Goal: Information Seeking & Learning: Compare options

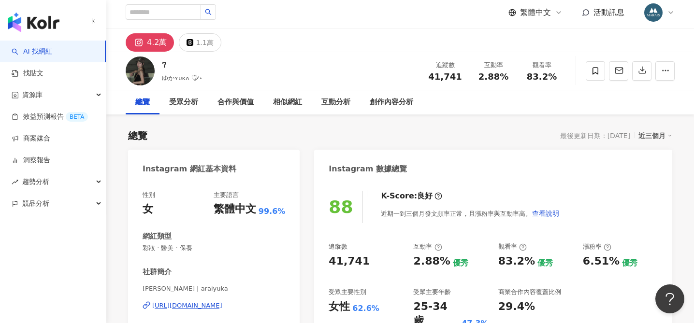
scroll to position [3, 0]
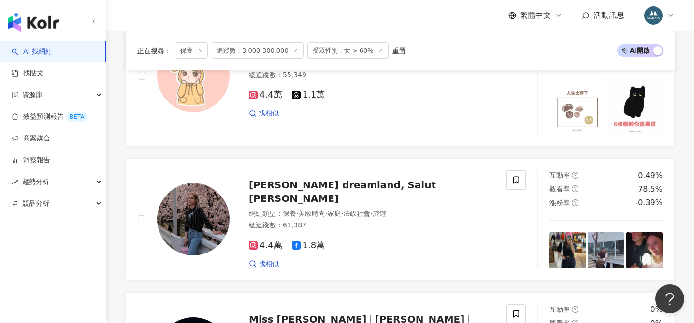
scroll to position [763, 0]
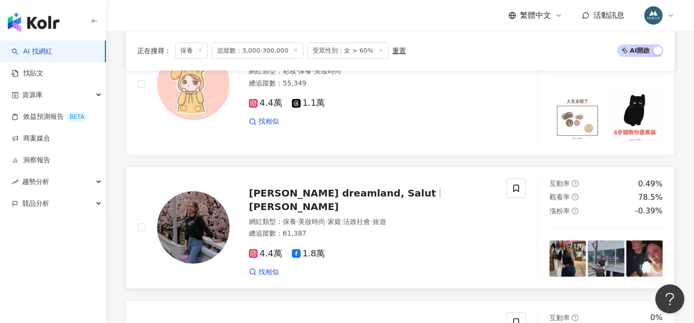
click at [338, 199] on span "[PERSON_NAME] dreamland, Salut" at bounding box center [342, 194] width 187 height 12
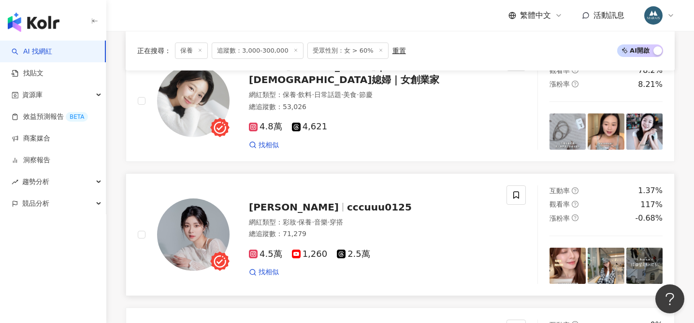
scroll to position [481, 0]
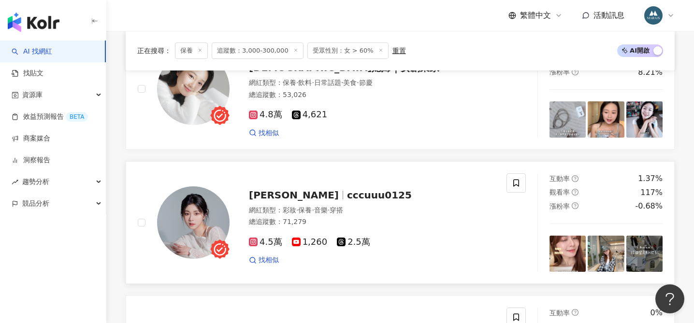
click at [347, 195] on span "cccuuu0125" at bounding box center [379, 196] width 65 height 12
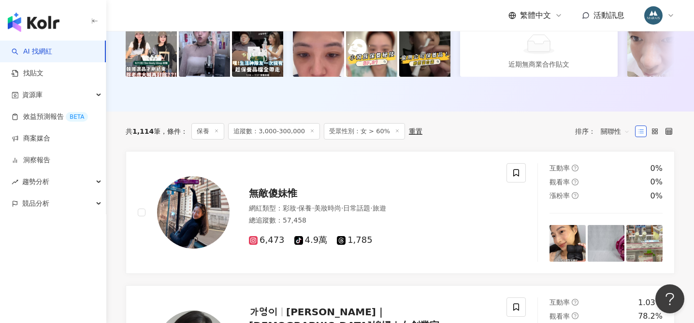
scroll to position [904, 0]
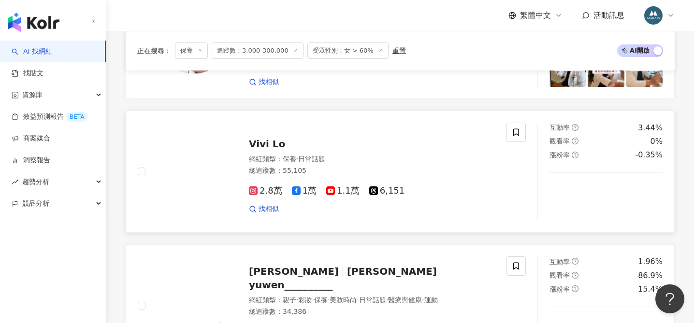
scroll to position [1492, 0]
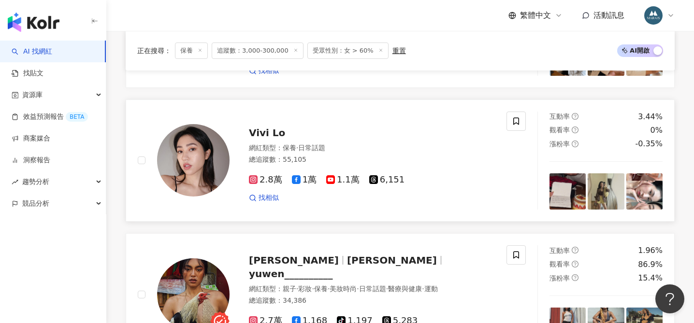
click at [266, 132] on span "Vivi Lo" at bounding box center [267, 133] width 36 height 12
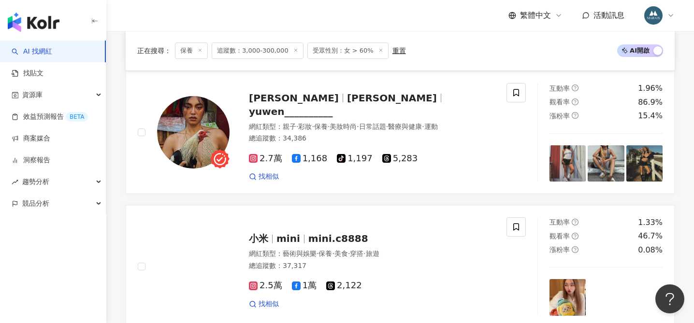
scroll to position [1777, 0]
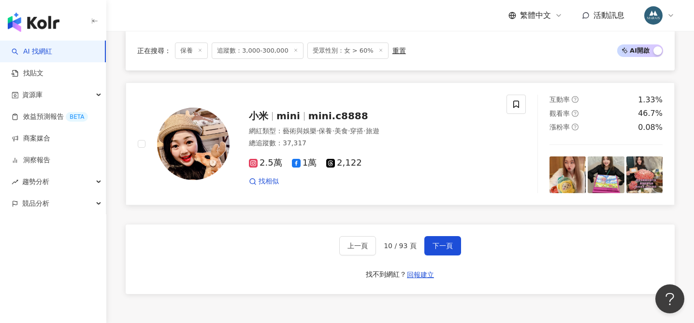
click at [436, 249] on span "下一頁" at bounding box center [443, 246] width 20 height 8
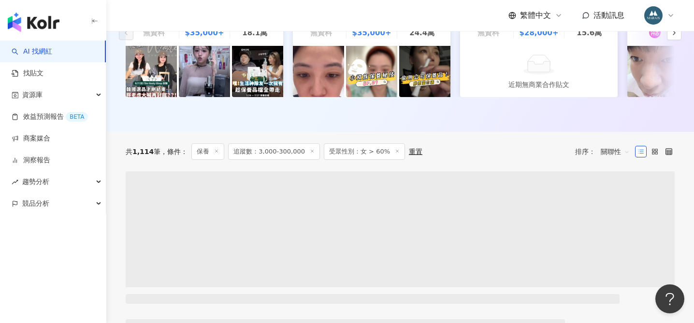
scroll to position [219, 0]
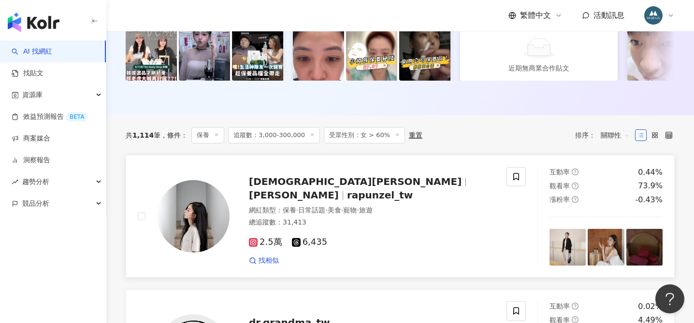
click at [347, 190] on span "rapunzel_tw" at bounding box center [380, 196] width 66 height 12
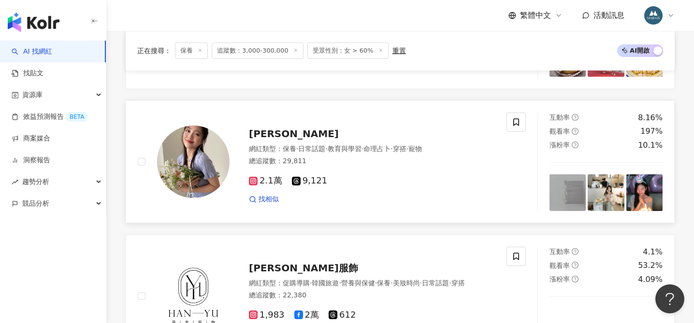
scroll to position [1494, 0]
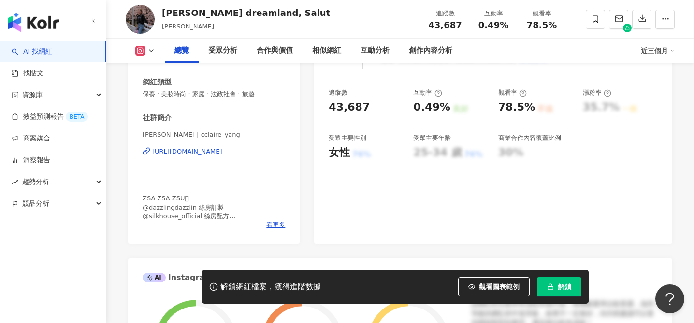
scroll to position [158, 0]
click at [211, 151] on div "https://www.instagram.com/cclaire_yang/" at bounding box center [187, 151] width 70 height 9
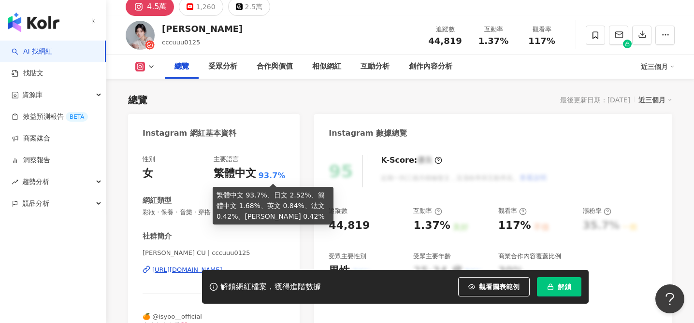
scroll to position [92, 0]
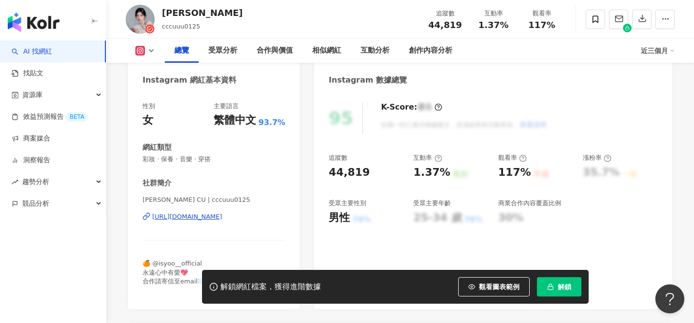
click at [209, 220] on div "https://www.instagram.com/cccuuu0125/" at bounding box center [187, 217] width 70 height 9
click at [552, 287] on icon "button" at bounding box center [550, 287] width 7 height 7
click at [557, 287] on button "解鎖" at bounding box center [559, 287] width 44 height 19
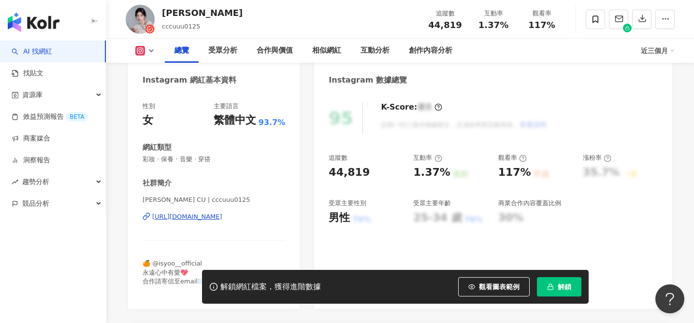
click at [557, 287] on button "解鎖" at bounding box center [559, 287] width 44 height 19
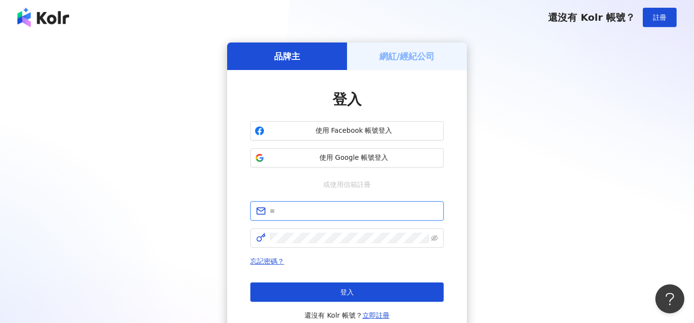
type input "**********"
click at [343, 165] on button "使用 Google 帳號登入" at bounding box center [346, 157] width 193 height 19
type input "**********"
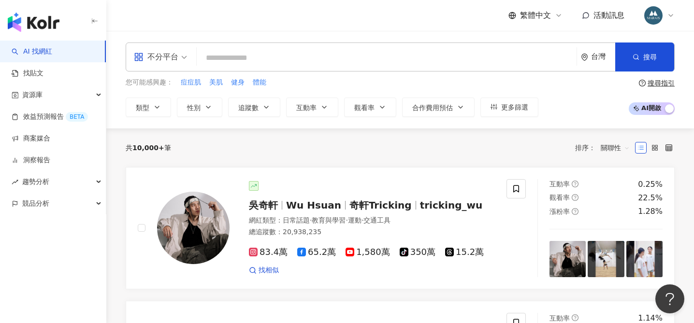
type input "**********"
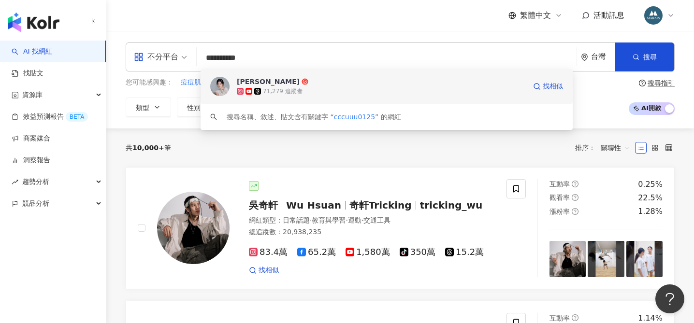
click at [263, 84] on span "欣妤" at bounding box center [381, 82] width 289 height 10
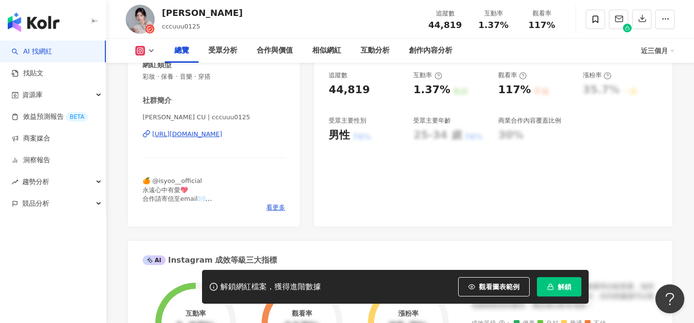
scroll to position [175, 0]
drag, startPoint x: 145, startPoint y: 117, endPoint x: 156, endPoint y: 117, distance: 11.2
click at [156, 117] on span "欣妤 CU | cccuuu0125" at bounding box center [214, 117] width 143 height 9
copy span "欣妤"
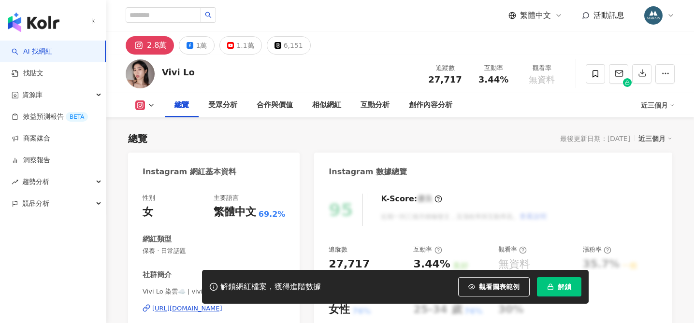
click at [214, 305] on div "https://www.instagram.com/vivil0/" at bounding box center [187, 309] width 70 height 9
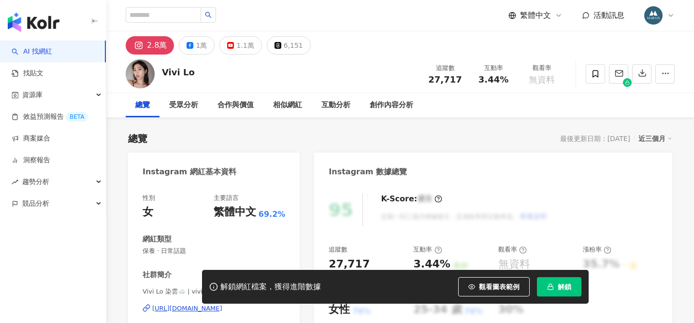
scroll to position [100, 0]
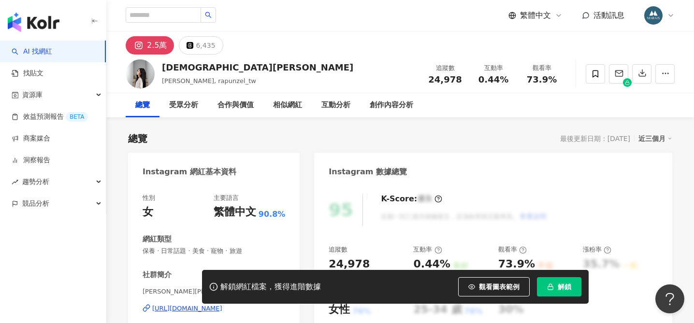
click at [213, 206] on div "性別 女 主要語言 繁體中文 90.8%" at bounding box center [214, 207] width 143 height 26
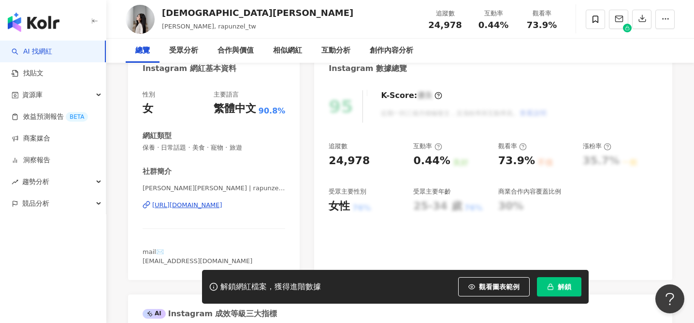
click at [211, 206] on div "https://www.instagram.com/rapunzel_tw/" at bounding box center [187, 205] width 70 height 9
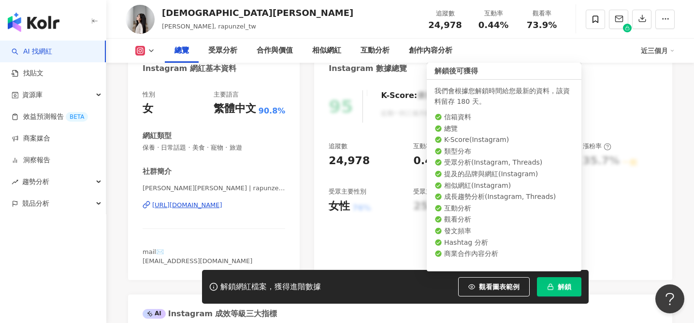
click at [561, 289] on span "解鎖" at bounding box center [565, 287] width 14 height 8
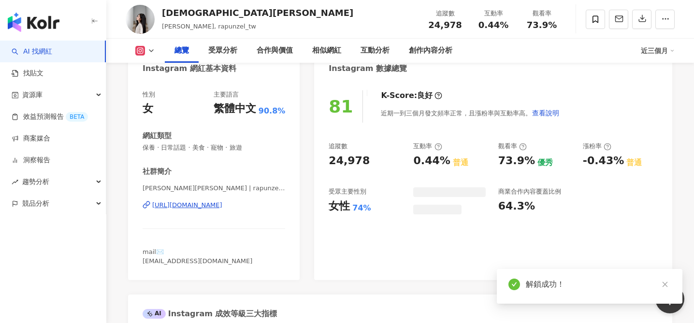
scroll to position [84, 0]
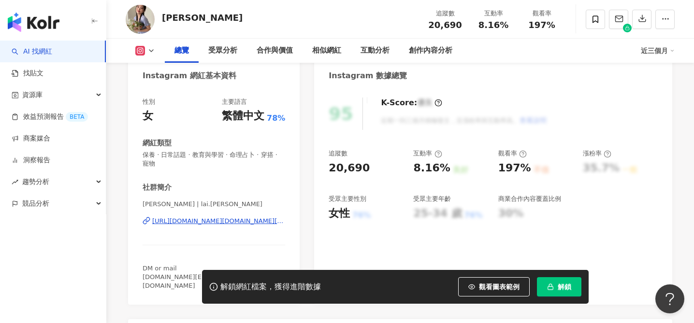
scroll to position [99, 0]
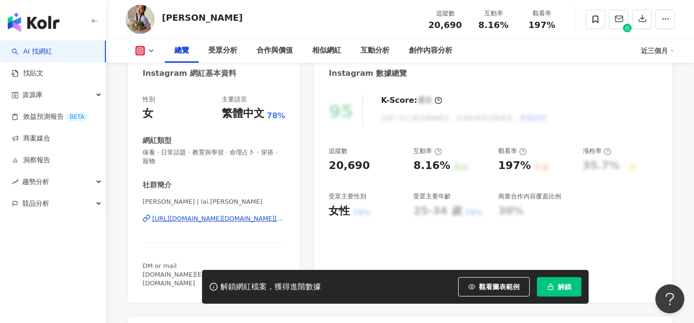
click at [193, 219] on div "[URL][DOMAIN_NAME][DOMAIN_NAME][PERSON_NAME]" at bounding box center [218, 219] width 133 height 9
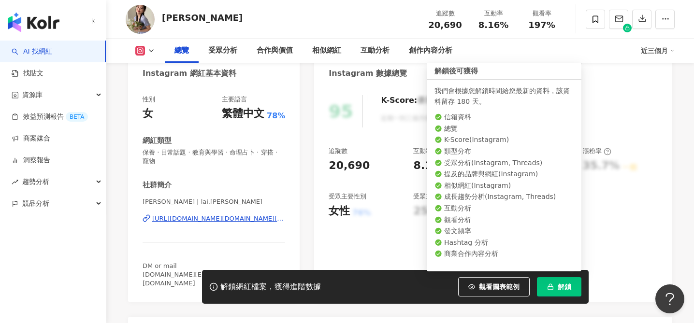
click at [564, 289] on span "解鎖" at bounding box center [565, 287] width 14 height 8
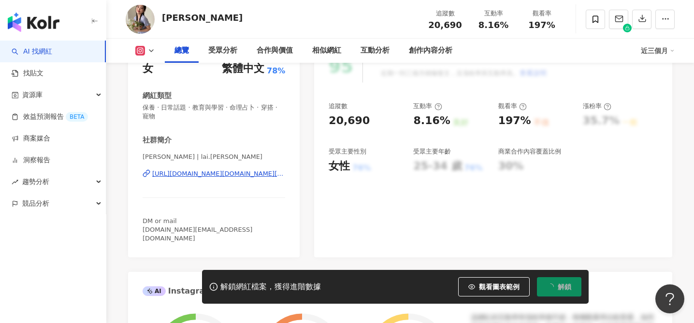
scroll to position [148, 0]
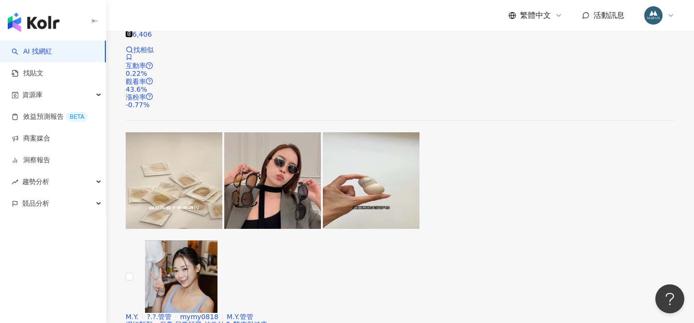
scroll to position [1901, 0]
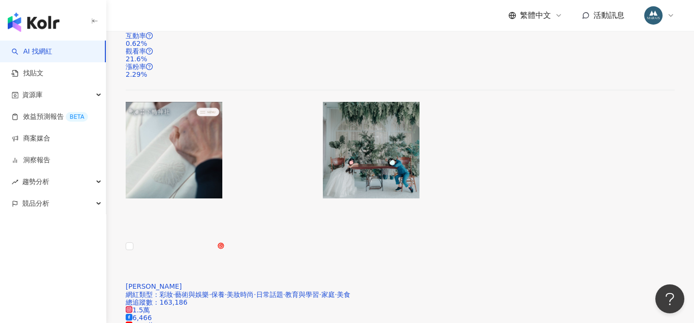
scroll to position [1870, 0]
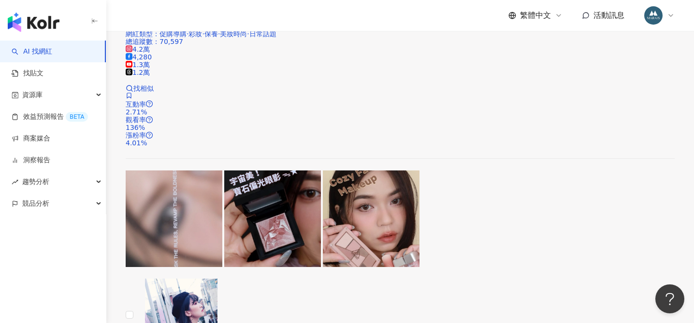
scroll to position [1434, 0]
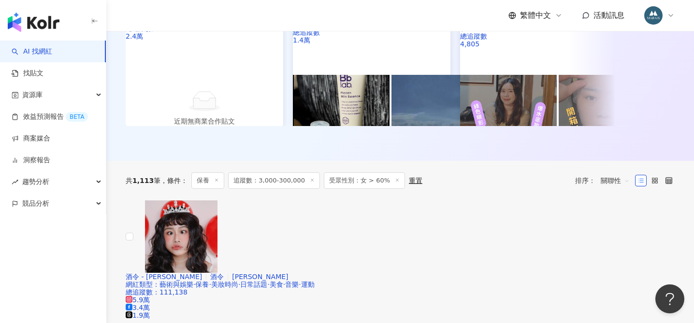
scroll to position [252, 0]
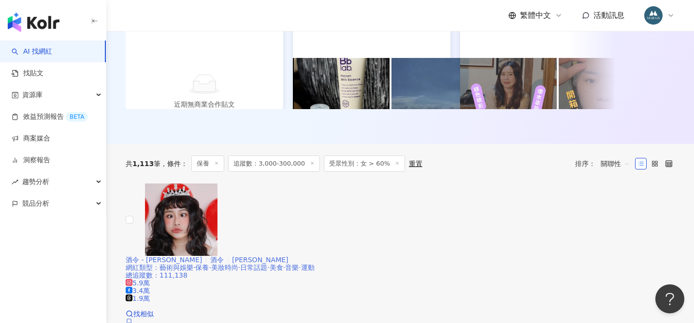
click at [224, 256] on span "酒令" at bounding box center [217, 260] width 14 height 8
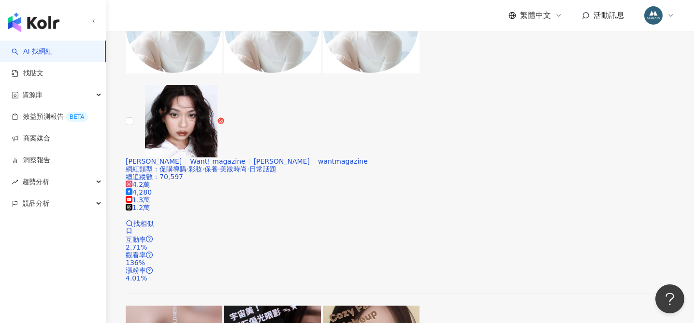
scroll to position [1889, 0]
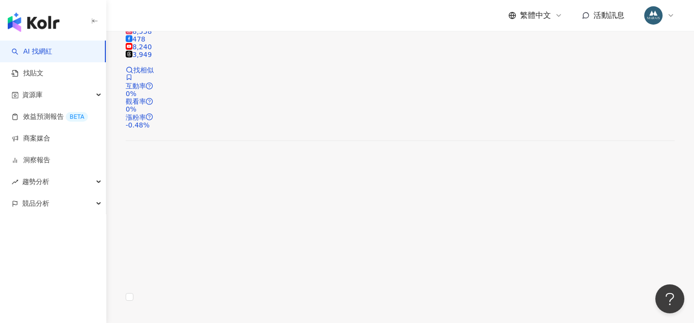
scroll to position [1792, 0]
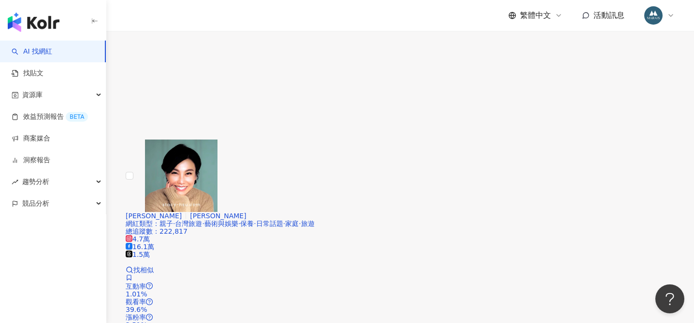
scroll to position [1870, 0]
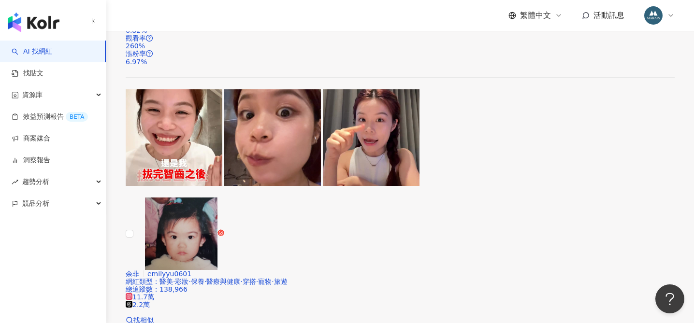
scroll to position [1875, 0]
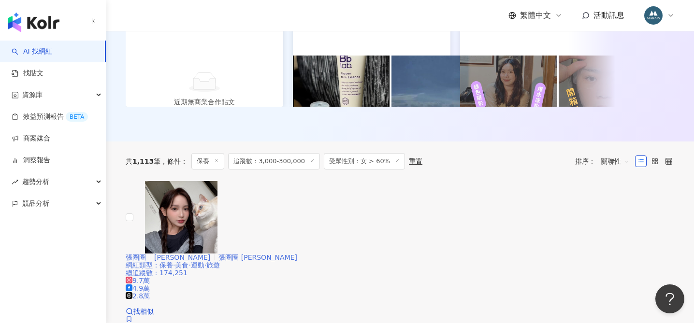
scroll to position [279, 0]
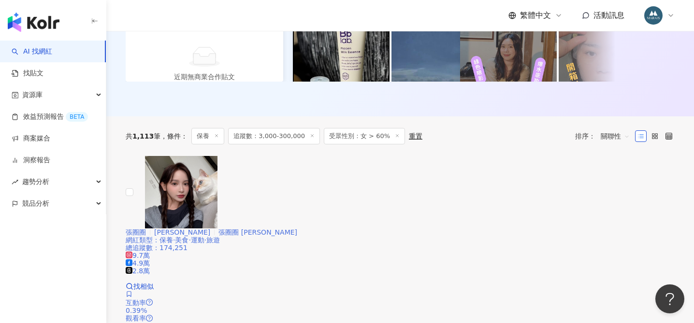
click at [210, 229] on span "Doris" at bounding box center [182, 233] width 56 height 8
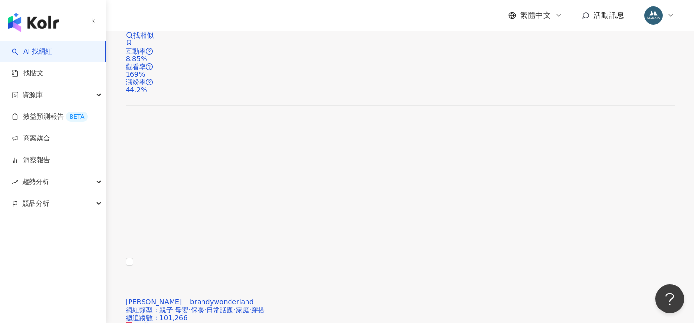
scroll to position [1829, 0]
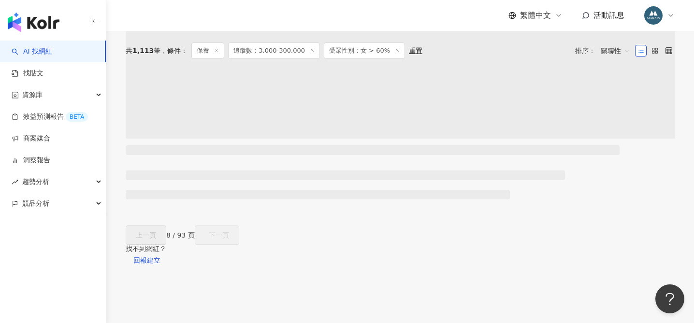
scroll to position [0, 0]
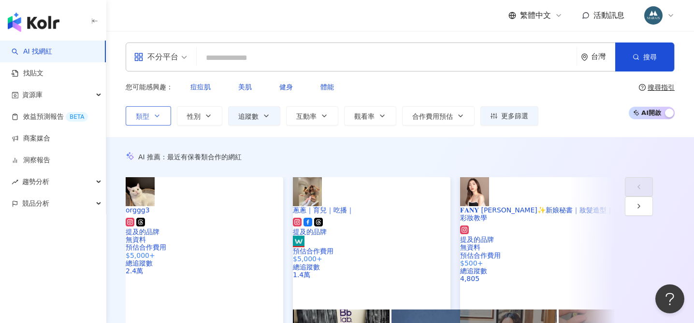
click at [152, 111] on button "類型" at bounding box center [148, 115] width 45 height 19
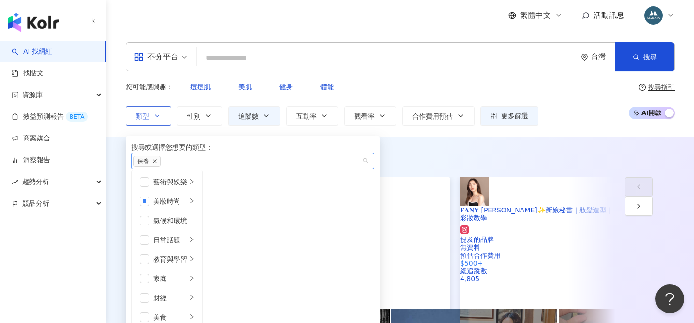
click at [157, 163] on icon "close" at bounding box center [155, 162] width 4 height 4
click at [147, 206] on span "button" at bounding box center [145, 202] width 10 height 10
click at [148, 206] on span "button" at bounding box center [145, 202] width 10 height 10
click at [195, 204] on icon "right" at bounding box center [192, 201] width 6 height 6
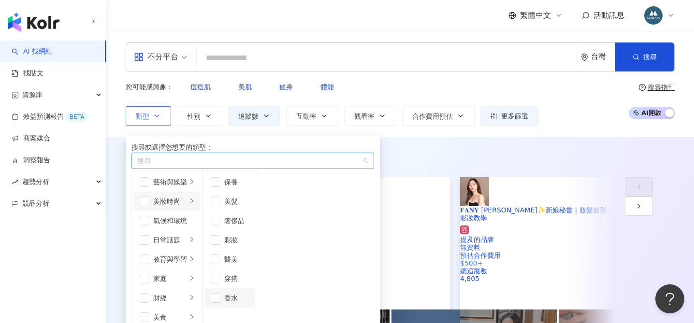
click at [255, 302] on li "香水" at bounding box center [230, 298] width 50 height 19
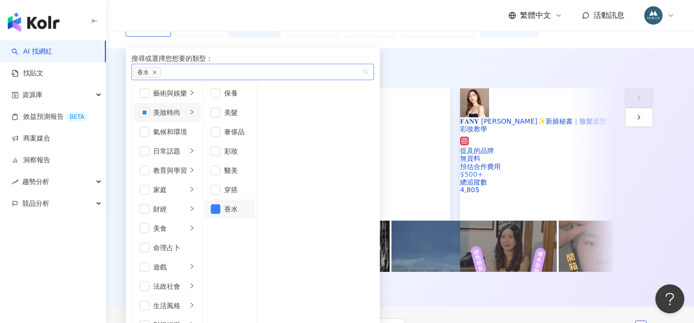
scroll to position [91, 0]
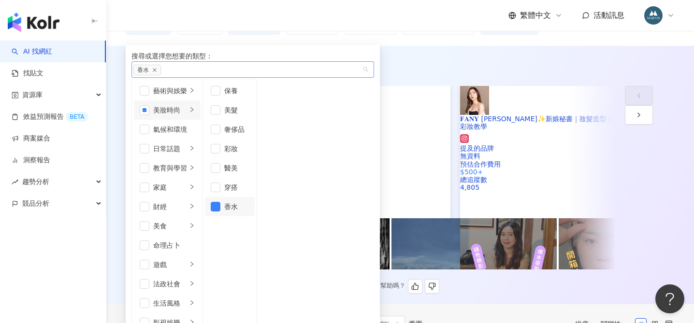
click at [420, 60] on div "AI 推薦 ： 最近有保養類合作的網紅" at bounding box center [400, 65] width 549 height 10
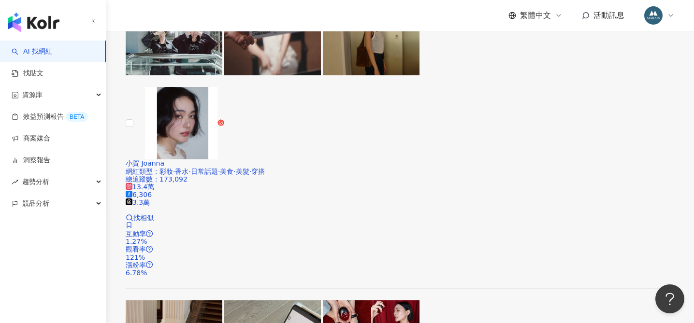
scroll to position [1617, 0]
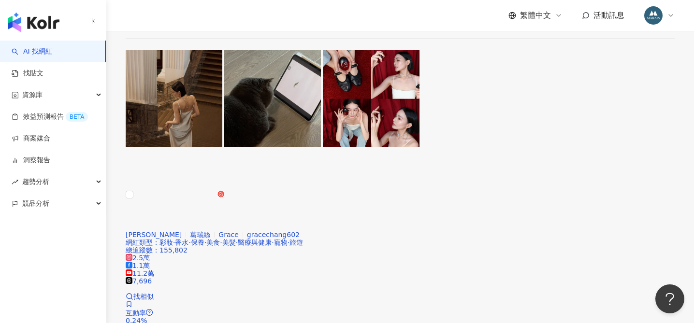
scroll to position [1869, 0]
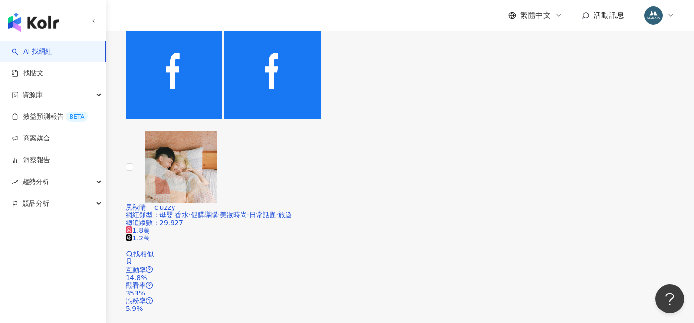
scroll to position [1820, 0]
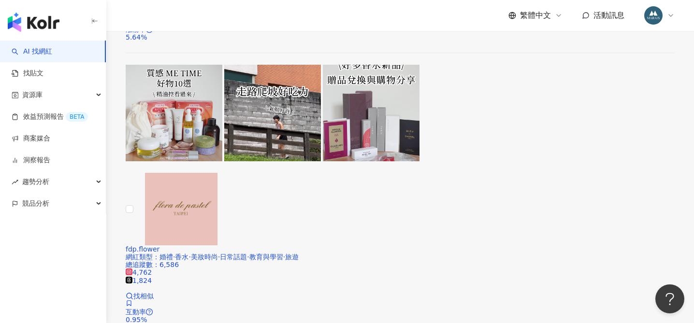
scroll to position [1794, 0]
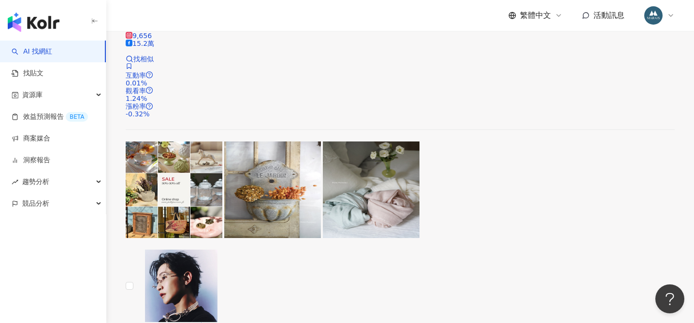
scroll to position [440, 0]
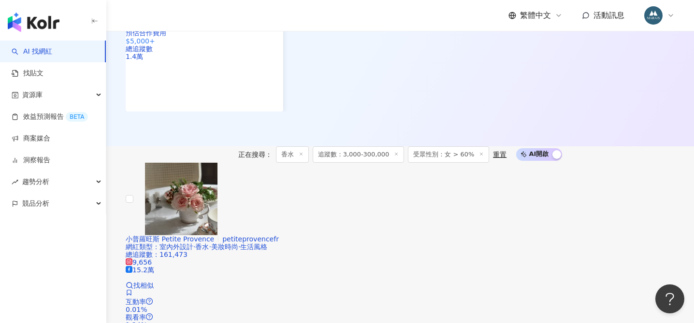
scroll to position [1874, 0]
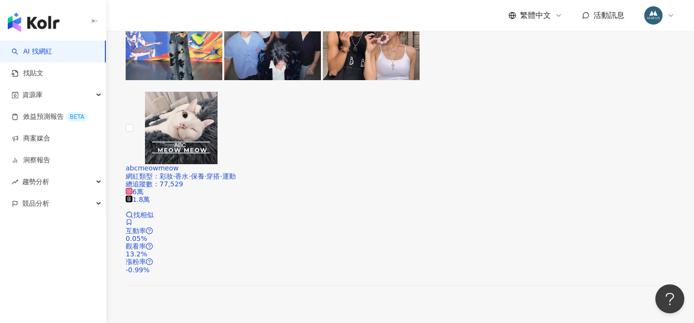
scroll to position [1759, 0]
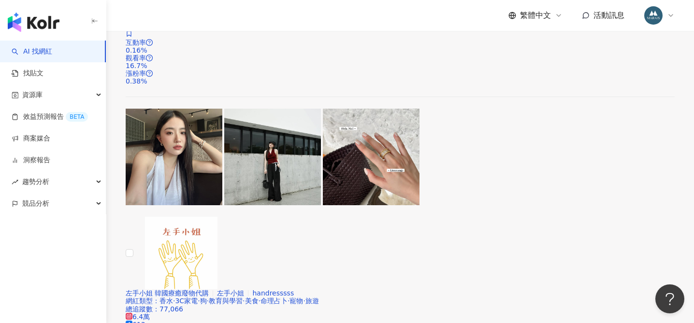
scroll to position [751, 0]
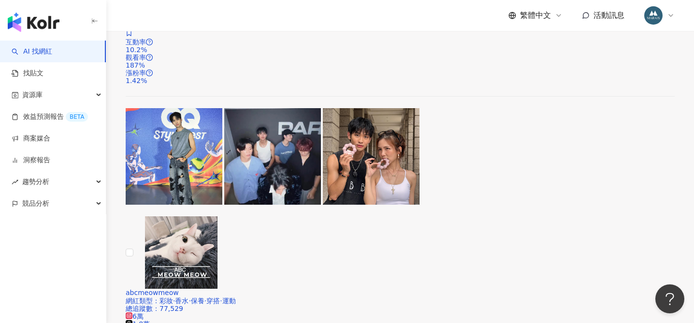
scroll to position [1898, 0]
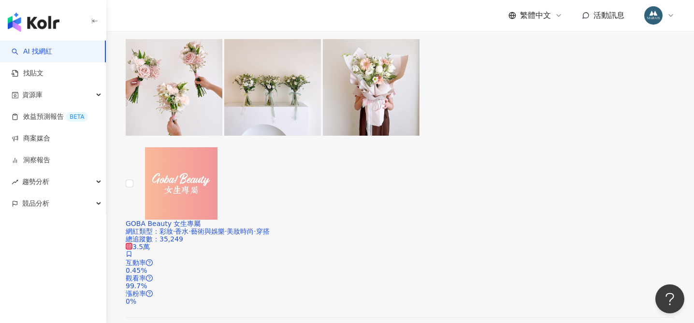
scroll to position [1192, 0]
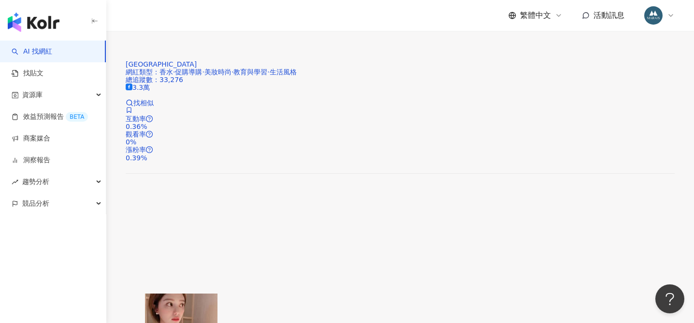
scroll to position [1778, 0]
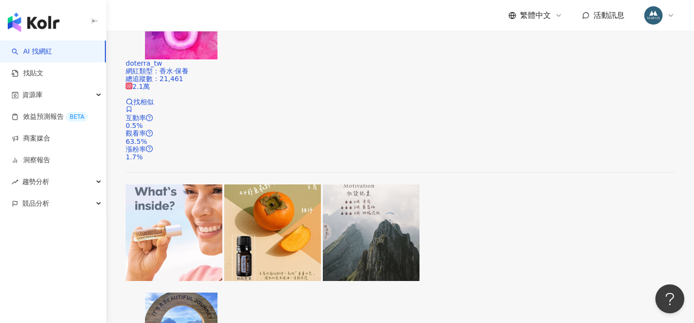
scroll to position [1646, 0]
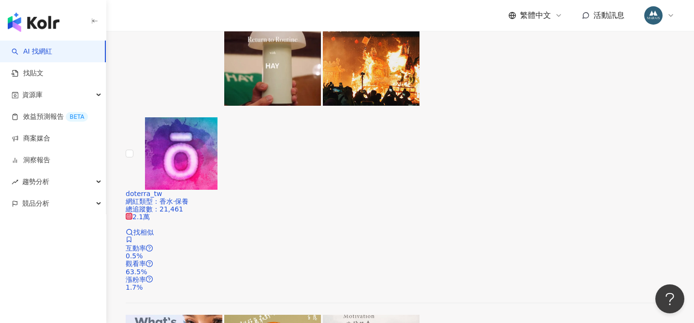
scroll to position [1869, 0]
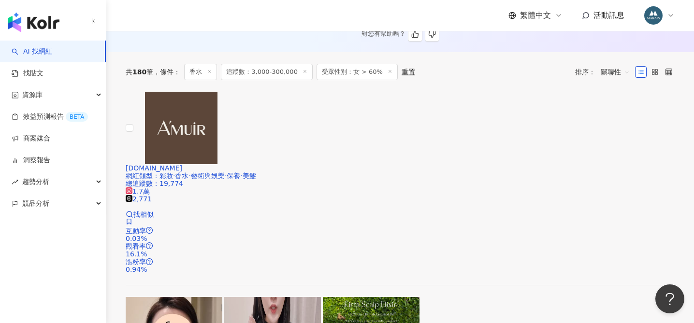
scroll to position [0, 0]
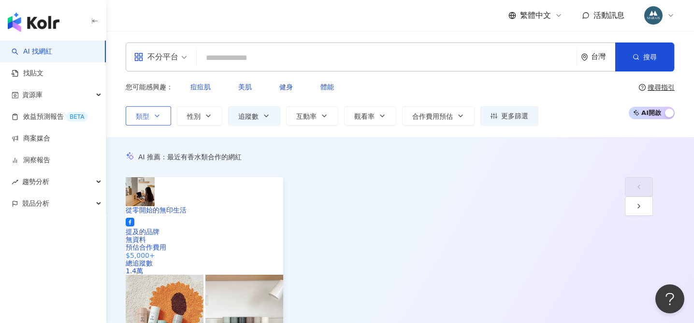
click at [151, 106] on button "類型" at bounding box center [148, 115] width 45 height 19
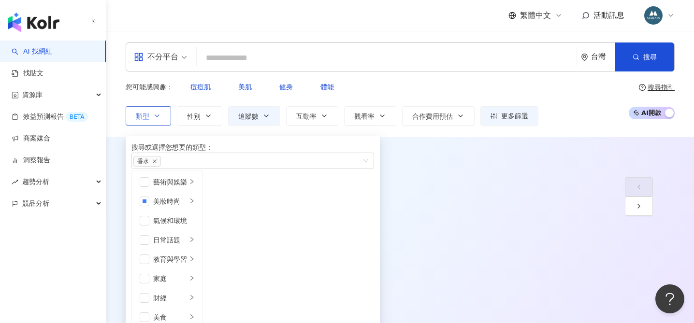
scroll to position [334, 0]
click at [220, 274] on span "button" at bounding box center [216, 279] width 10 height 10
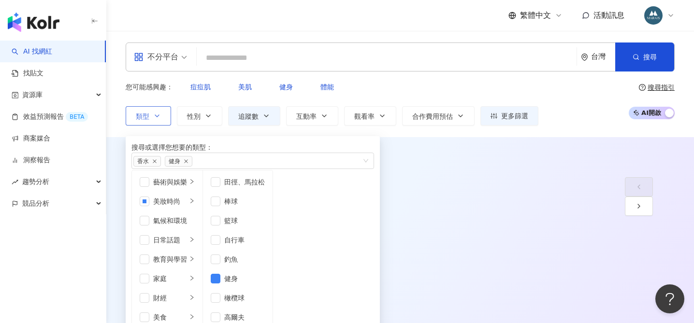
click at [436, 190] on div "從零開始的無印生活 提及的品牌 無資料 預估合作費用 $5,000+ 總追蹤數 1.4萬" at bounding box center [371, 251] width 490 height 149
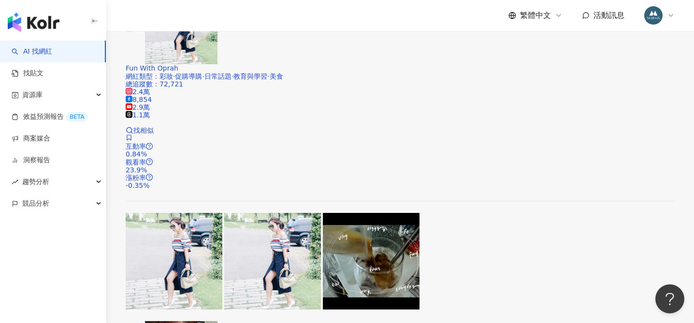
scroll to position [1741, 0]
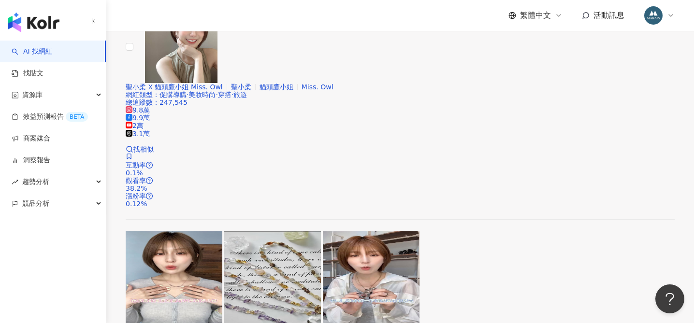
scroll to position [1755, 0]
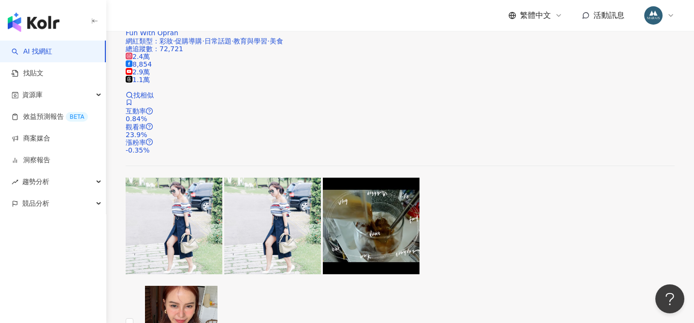
scroll to position [1746, 0]
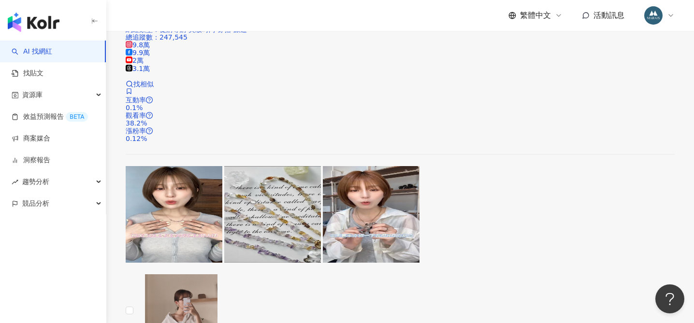
scroll to position [1784, 0]
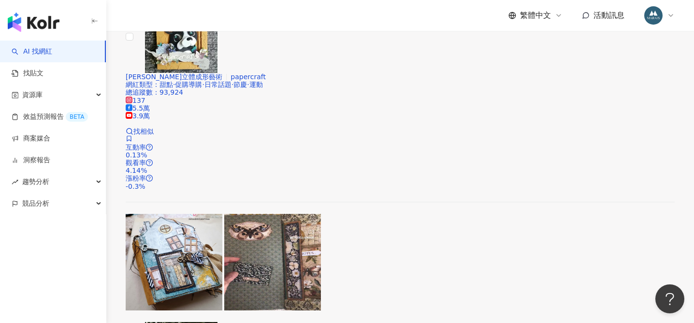
scroll to position [1751, 0]
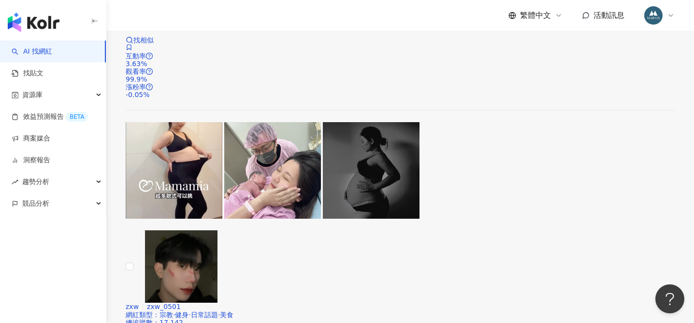
scroll to position [1800, 0]
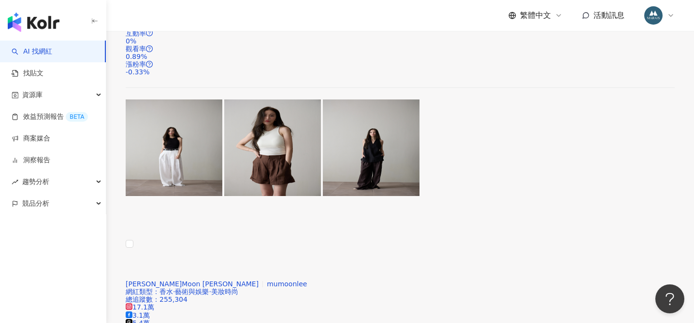
scroll to position [1854, 0]
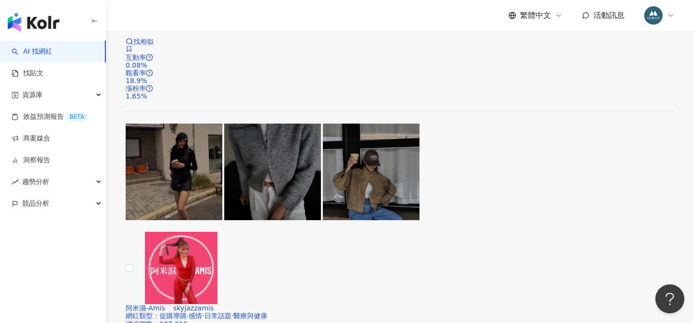
scroll to position [1801, 0]
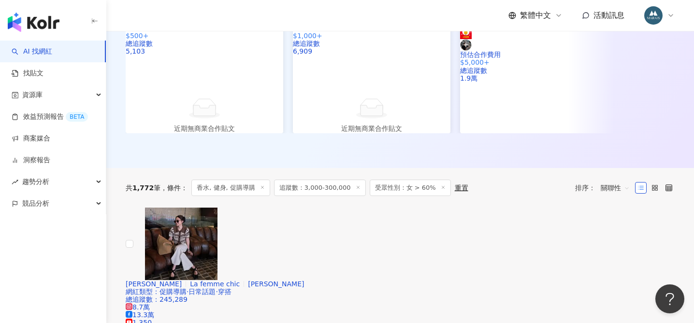
scroll to position [268, 0]
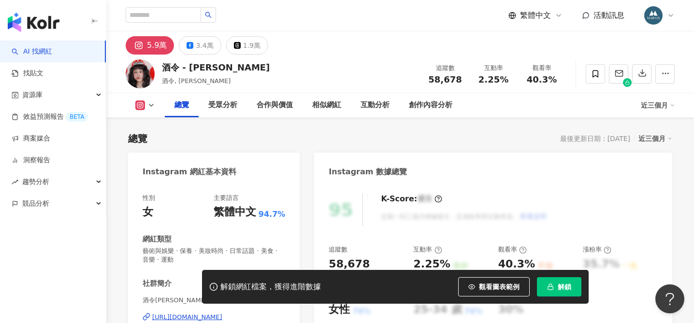
click at [208, 313] on div "https://www.instagram.com/beautiful06_11/" at bounding box center [187, 317] width 70 height 9
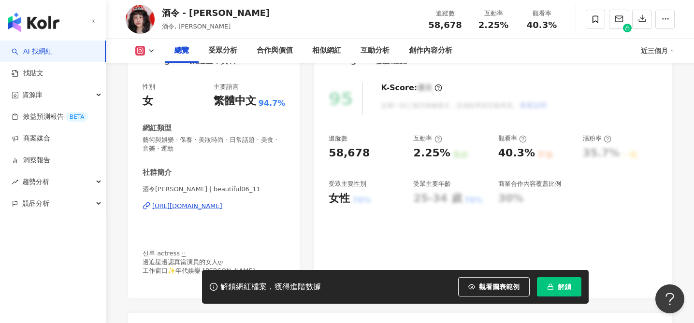
click at [558, 289] on span "解鎖" at bounding box center [565, 287] width 14 height 8
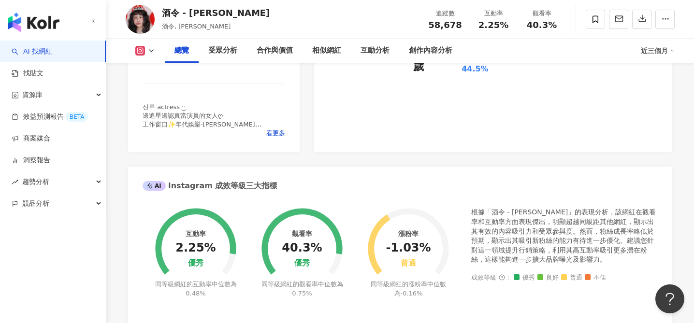
scroll to position [182, 0]
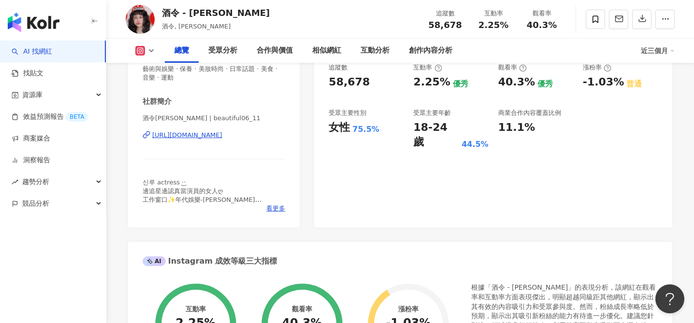
click at [222, 137] on div "https://www.instagram.com/beautiful06_11/" at bounding box center [187, 135] width 70 height 9
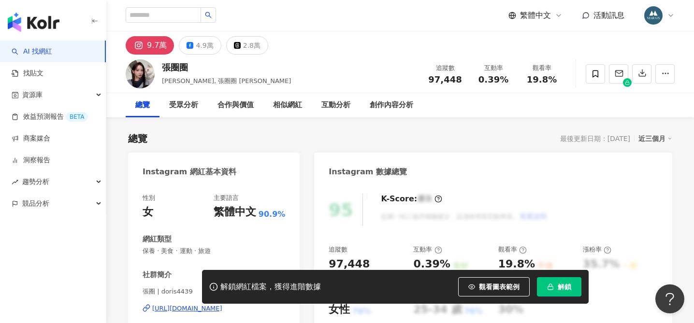
click at [554, 288] on icon "button" at bounding box center [550, 287] width 7 height 7
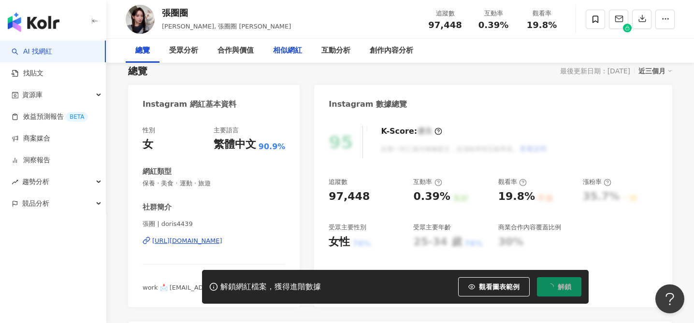
click at [222, 243] on div "[URL][DOMAIN_NAME]" at bounding box center [187, 241] width 70 height 9
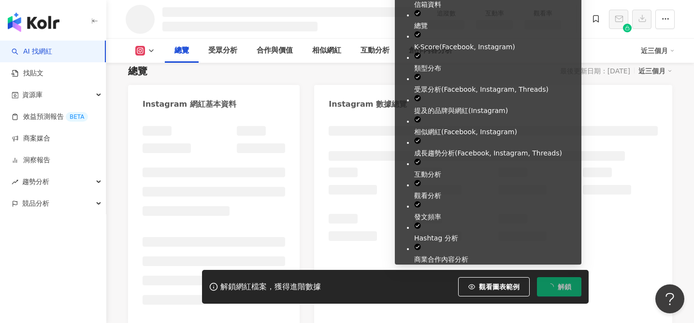
scroll to position [9, 0]
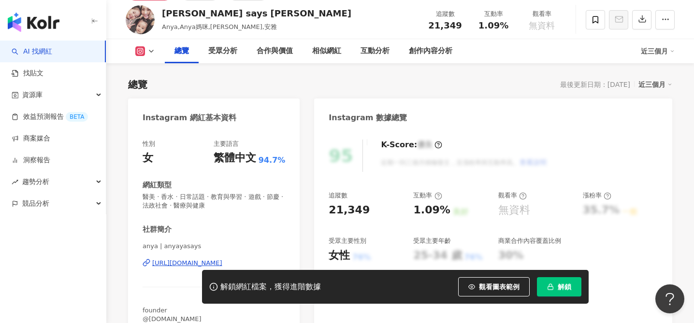
scroll to position [91, 0]
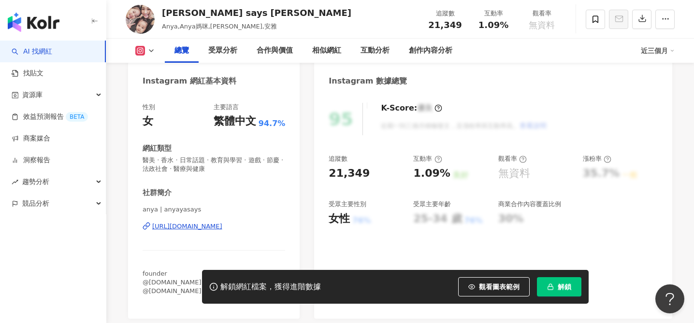
click at [203, 227] on div "[URL][DOMAIN_NAME]" at bounding box center [187, 226] width 70 height 9
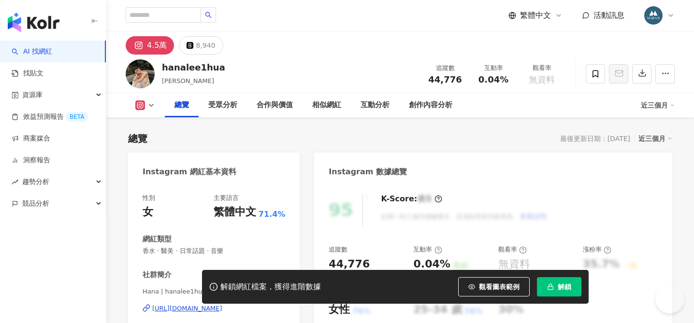
click at [214, 305] on div "https://www.instagram.com/hanalee1hua/" at bounding box center [187, 309] width 70 height 9
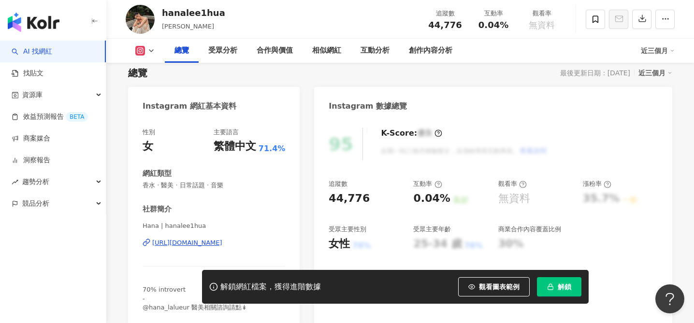
scroll to position [66, 0]
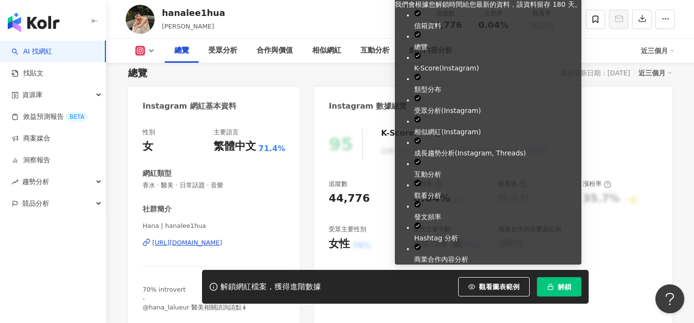
click at [568, 286] on span "解鎖" at bounding box center [565, 287] width 14 height 8
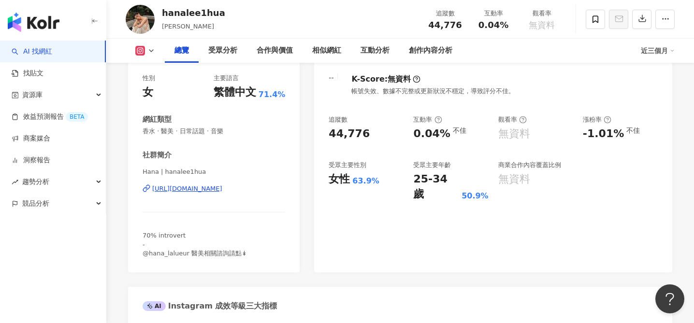
scroll to position [62, 0]
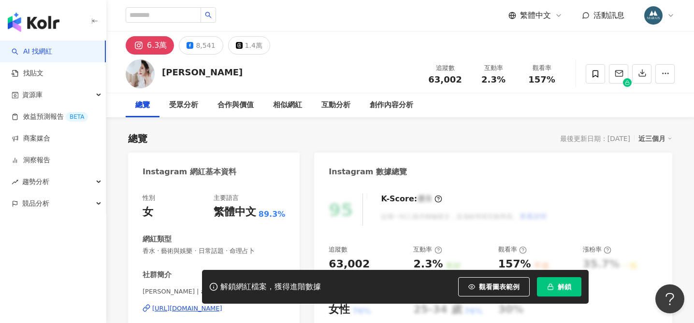
click at [204, 305] on div "[URL][DOMAIN_NAME]" at bounding box center [187, 309] width 70 height 9
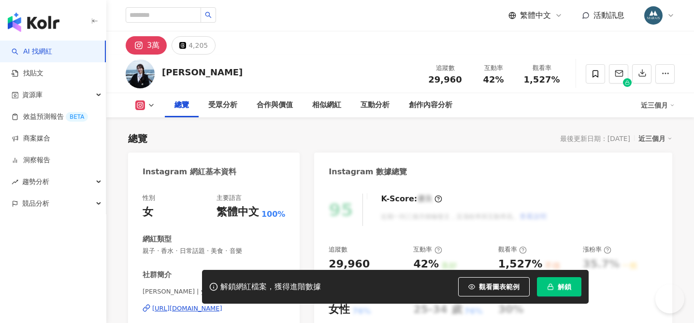
click at [221, 305] on div "[URL][DOMAIN_NAME]" at bounding box center [187, 309] width 70 height 9
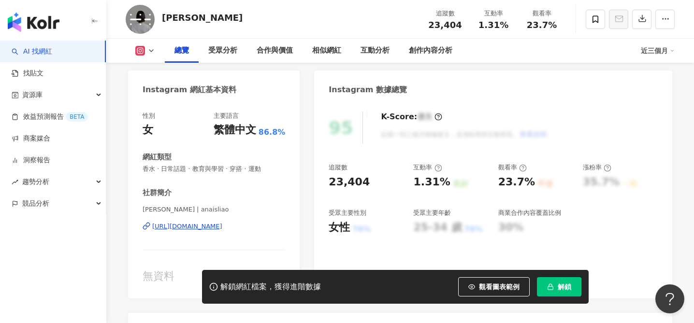
click at [215, 229] on div "https://www.instagram.com/anaisliao/" at bounding box center [187, 226] width 70 height 9
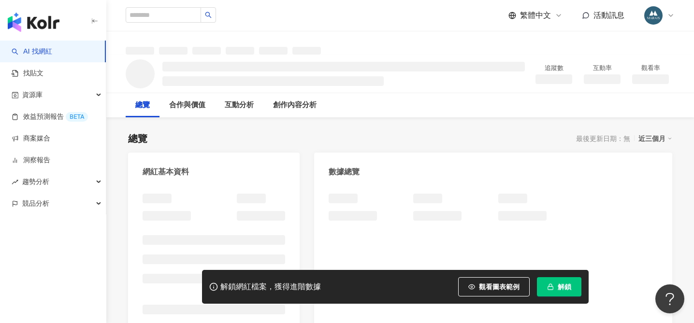
scroll to position [73, 0]
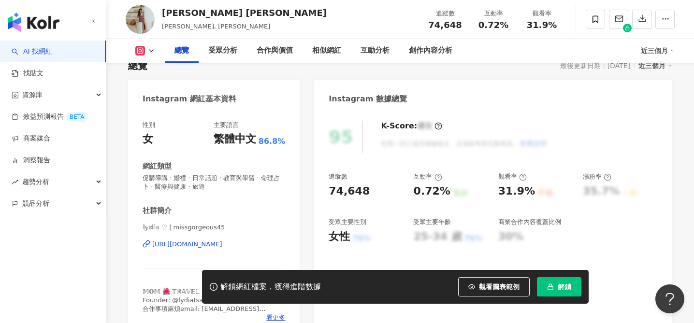
click at [222, 240] on div "https://www.instagram.com/missgorgeous45/" at bounding box center [187, 244] width 70 height 9
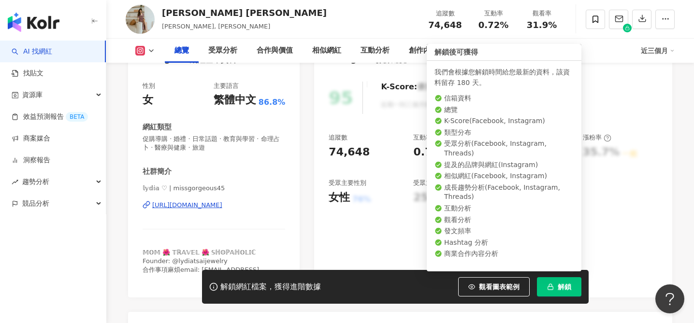
click at [551, 292] on button "解鎖" at bounding box center [559, 287] width 44 height 19
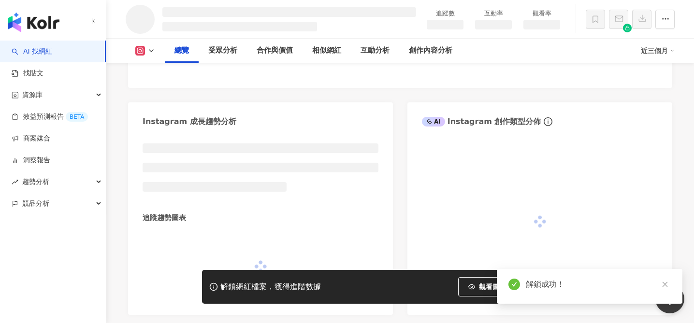
scroll to position [472, 0]
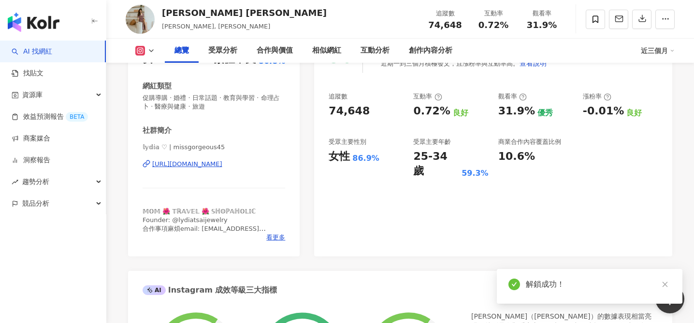
scroll to position [480, 0]
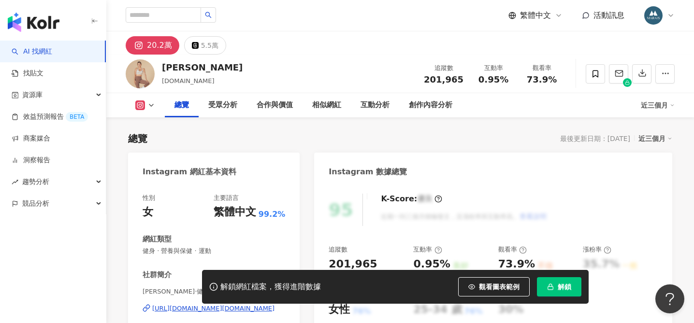
scroll to position [86, 0]
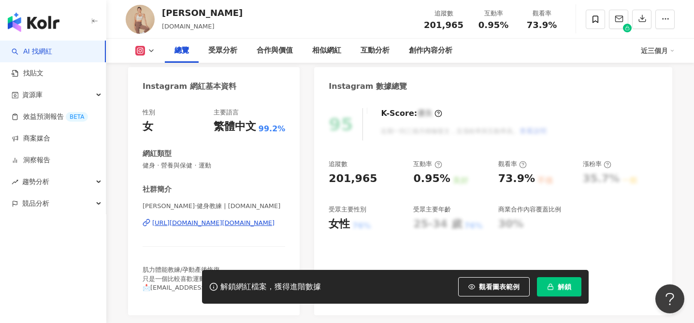
click at [213, 227] on div "[URL][DOMAIN_NAME][DOMAIN_NAME]" at bounding box center [213, 223] width 122 height 9
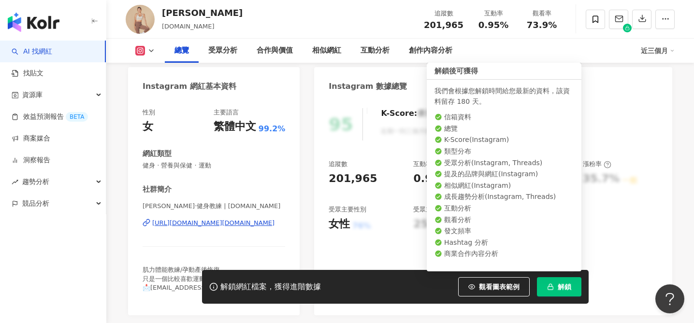
click at [563, 288] on span "解鎖" at bounding box center [565, 287] width 14 height 8
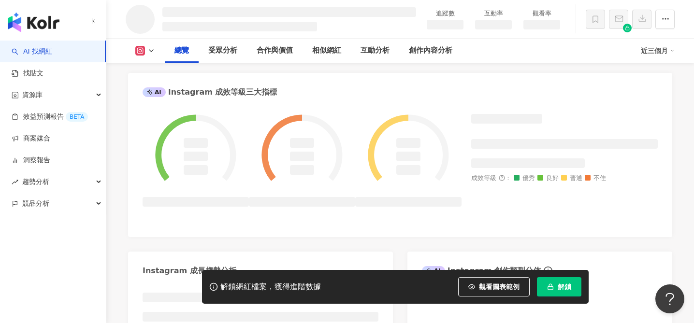
scroll to position [391, 0]
